Goal: Find specific page/section: Find specific page/section

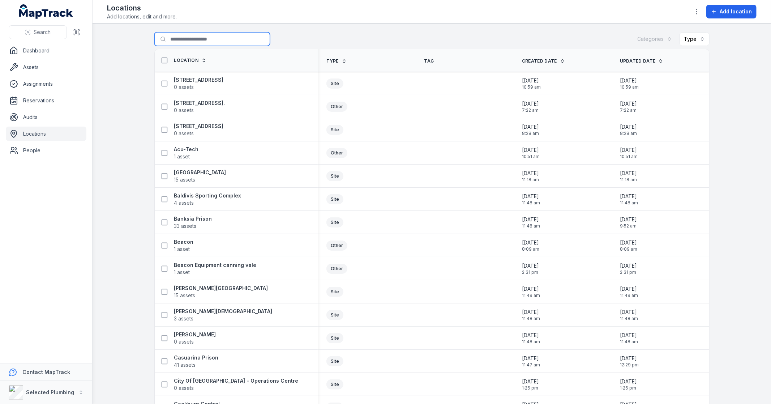
click at [196, 38] on input "Search for locations" at bounding box center [212, 39] width 116 height 14
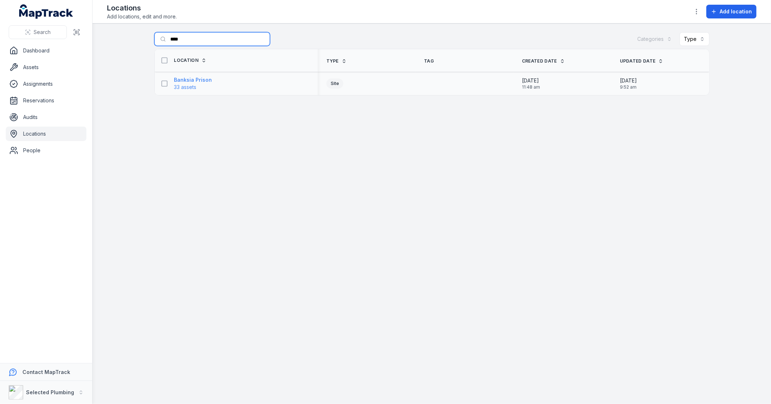
type input "****"
click at [201, 78] on strong "Banksia Prison" at bounding box center [193, 79] width 38 height 7
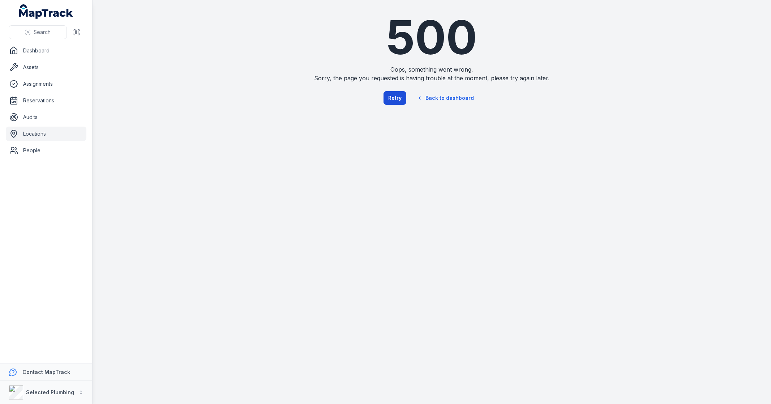
click at [391, 96] on button "Retry" at bounding box center [394, 98] width 23 height 14
click at [388, 102] on button "Retry" at bounding box center [394, 98] width 23 height 14
click at [392, 101] on button "Retry" at bounding box center [394, 98] width 23 height 14
click at [396, 98] on button "Retry" at bounding box center [394, 98] width 23 height 14
drag, startPoint x: 391, startPoint y: 99, endPoint x: 100, endPoint y: 6, distance: 305.5
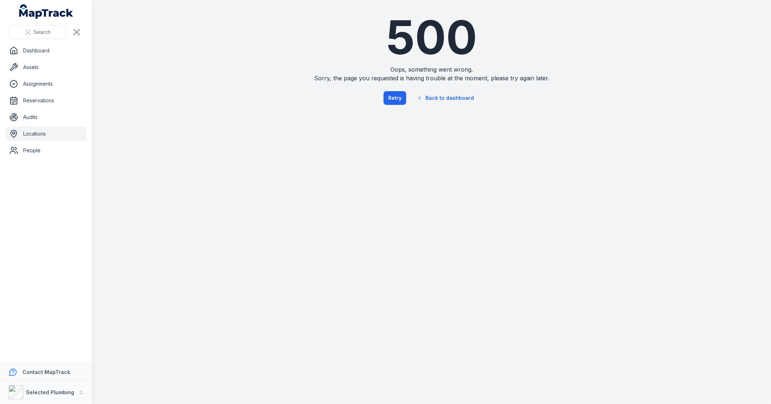
click at [383, 105] on div "Retry Back to dashboard" at bounding box center [432, 98] width 266 height 17
click at [43, 23] on div "Search" at bounding box center [46, 32] width 92 height 22
click at [27, 31] on circle at bounding box center [27, 31] width 1 height 1
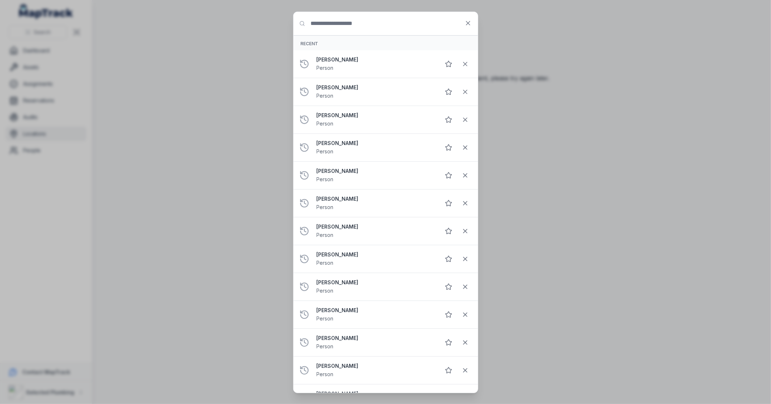
drag, startPoint x: 22, startPoint y: 228, endPoint x: 22, endPoint y: 225, distance: 3.6
click at [22, 228] on div "Search for anything Recent Shane Wood Person Gary Helferty Person Billy Parry P…" at bounding box center [385, 202] width 771 height 404
click at [468, 28] on button at bounding box center [468, 23] width 14 height 14
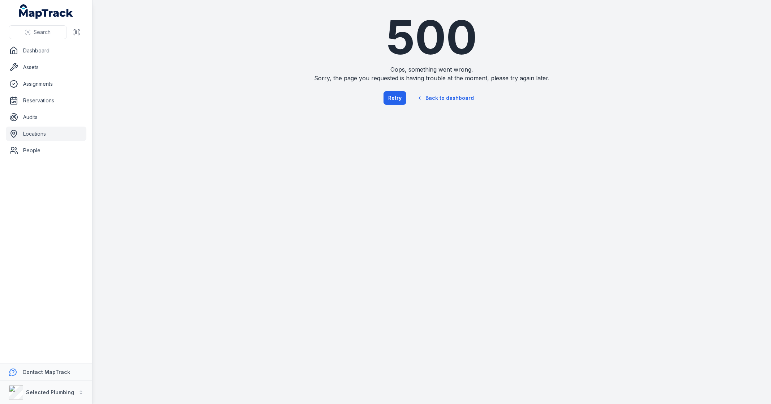
click at [39, 129] on link "Locations" at bounding box center [46, 133] width 81 height 14
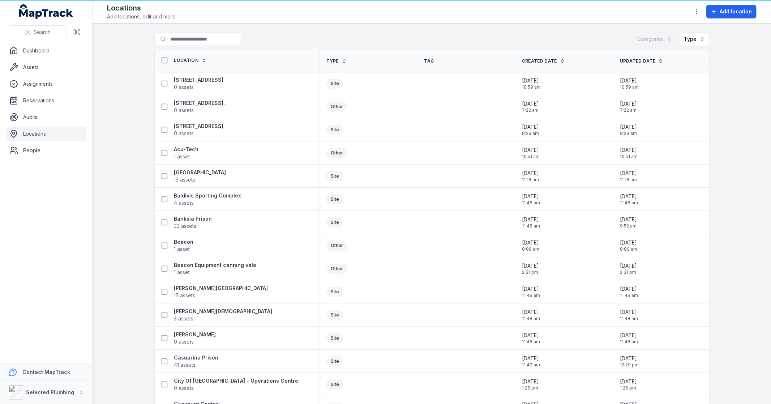
click at [28, 135] on link "Locations" at bounding box center [46, 133] width 81 height 14
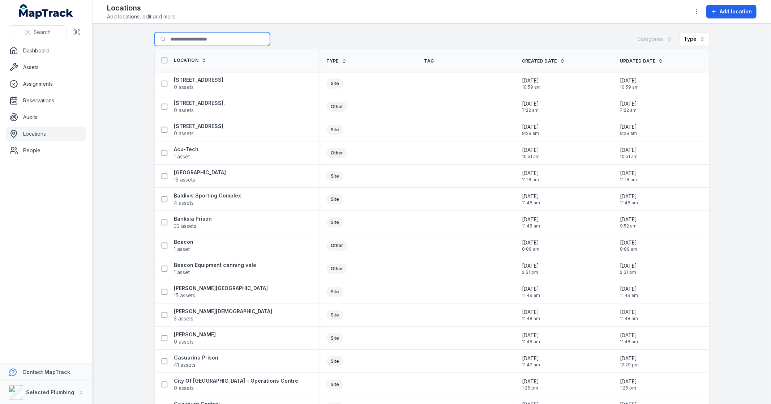
click at [177, 38] on input "Search for locations" at bounding box center [212, 39] width 116 height 14
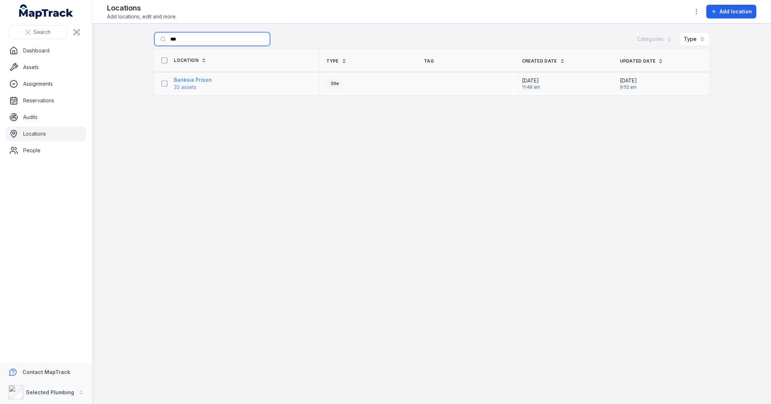
type input "***"
click at [181, 79] on strong "Banksia Prison" at bounding box center [193, 79] width 38 height 7
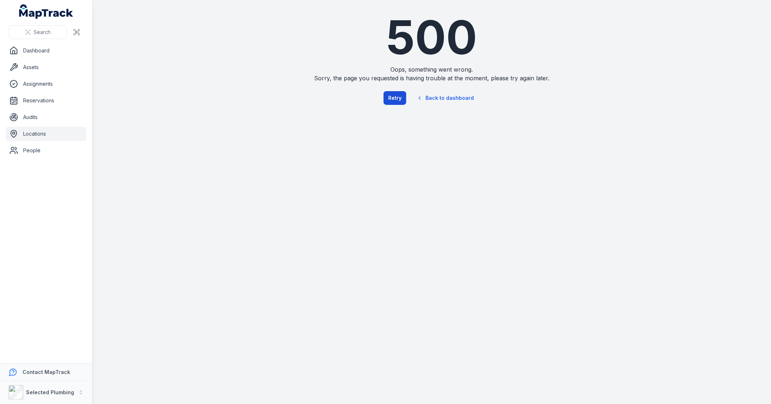
click at [402, 98] on button "Retry" at bounding box center [394, 98] width 23 height 14
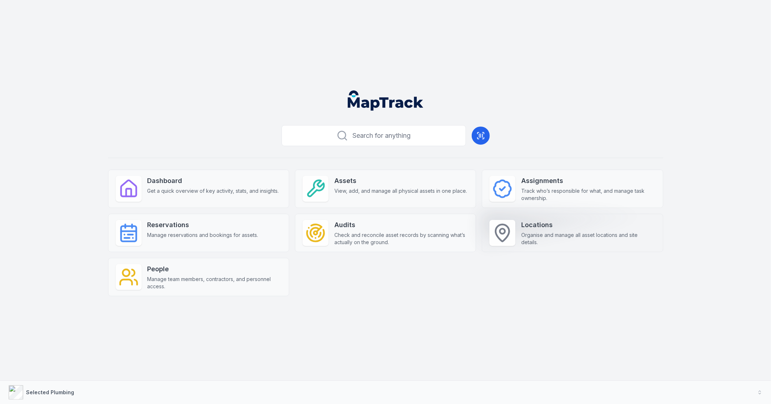
click at [554, 226] on strong "Locations" at bounding box center [588, 225] width 134 height 10
